Goal: Check status: Check status

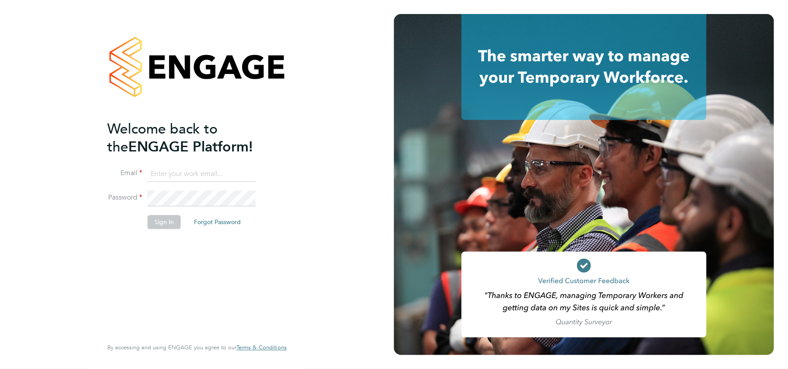
click at [213, 173] on input at bounding box center [202, 174] width 108 height 16
type input "[PERSON_NAME][EMAIL_ADDRESS][PERSON_NAME][DOMAIN_NAME]"
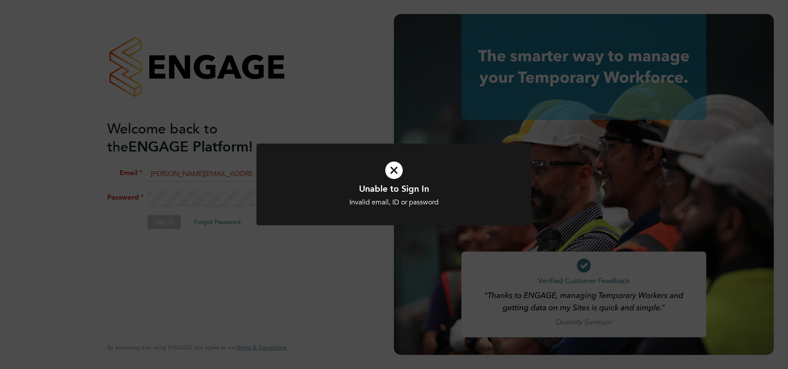
click at [394, 165] on icon at bounding box center [394, 170] width 228 height 34
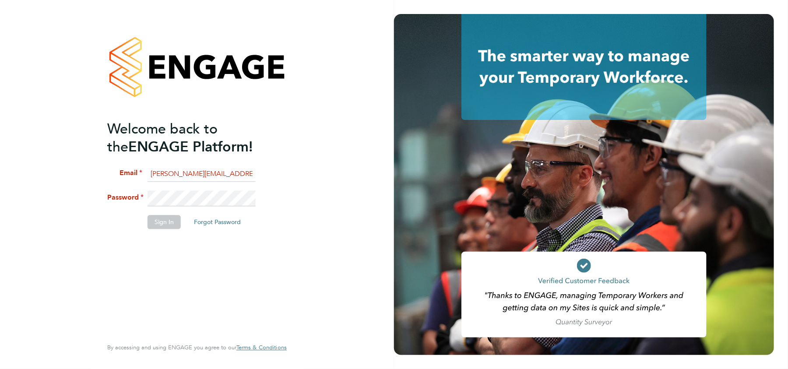
click at [8, 185] on div "Welcome back to the ENGAGE Platform! Email [PERSON_NAME][EMAIL_ADDRESS][PERSON_…" at bounding box center [197, 184] width 394 height 369
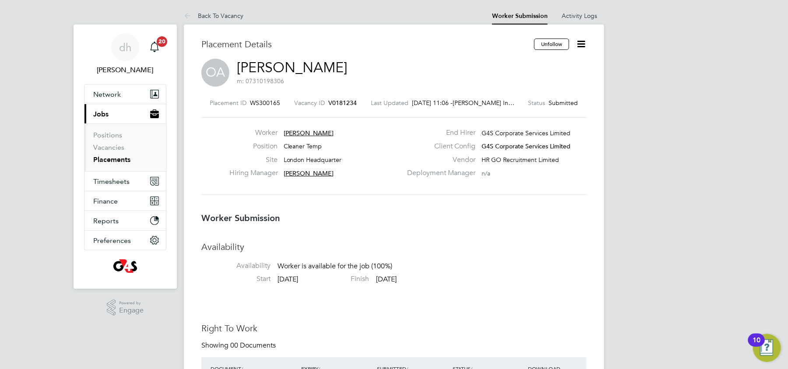
click at [534, 265] on li "Availability Availability Worker is available for the job (100%)" at bounding box center [393, 257] width 385 height 33
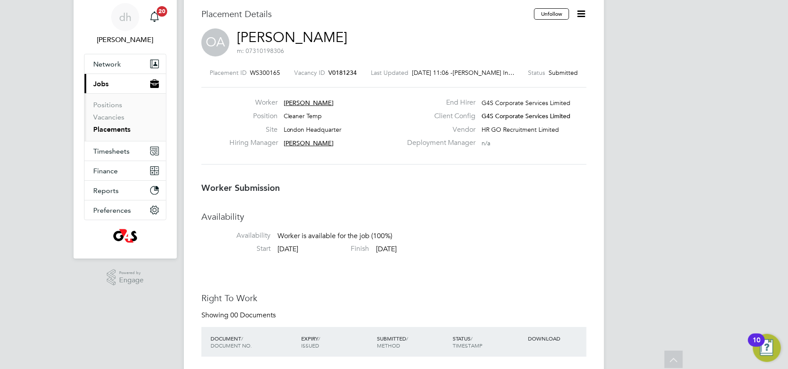
scroll to position [1, 0]
